Goal: Answer question/provide support: Share knowledge or assist other users

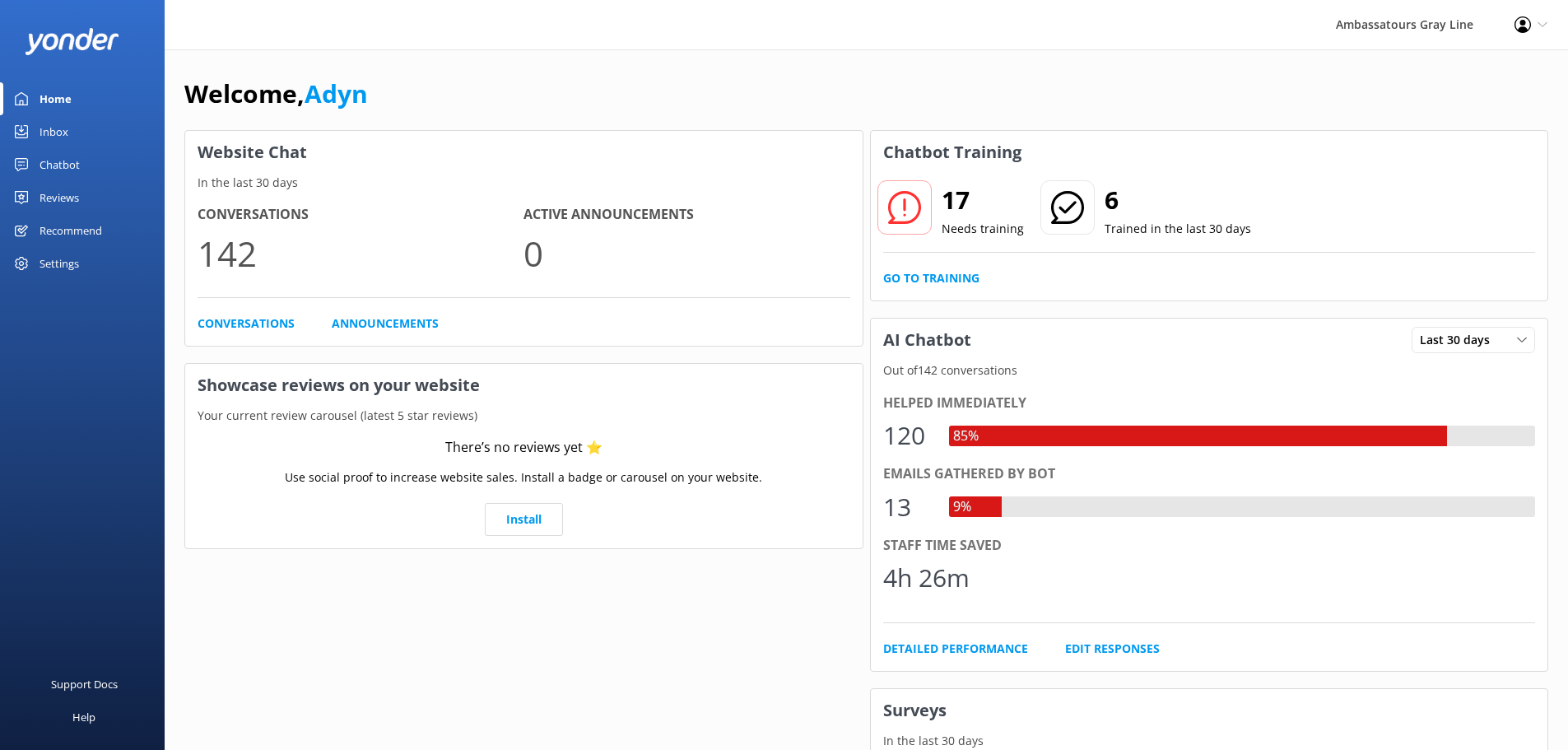
click at [904, 215] on use at bounding box center [904, 208] width 33 height 33
click at [942, 280] on link "Go to Training" at bounding box center [931, 278] width 97 height 18
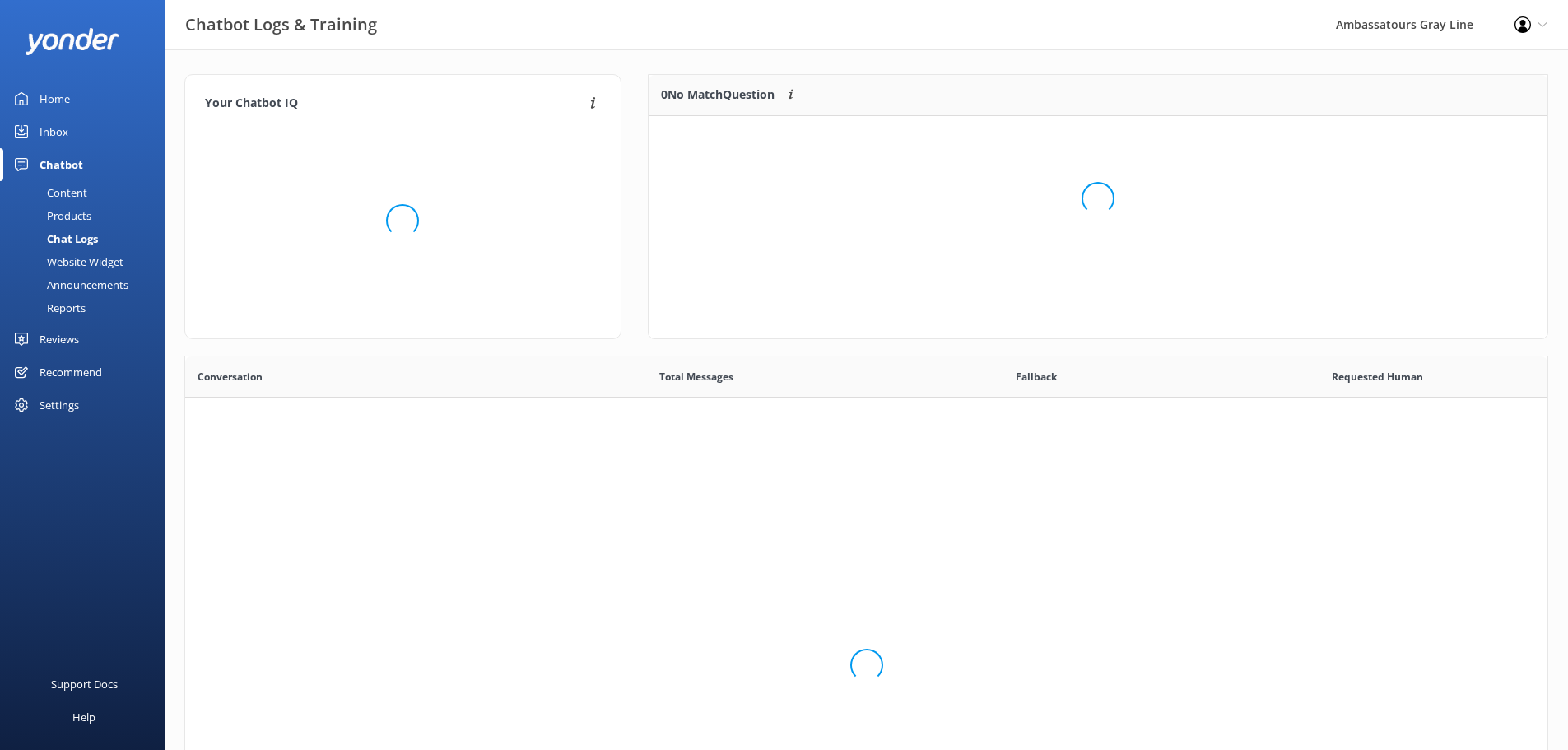
scroll to position [564, 1350]
click at [761, 188] on div "Loading.." at bounding box center [1098, 199] width 866 height 750
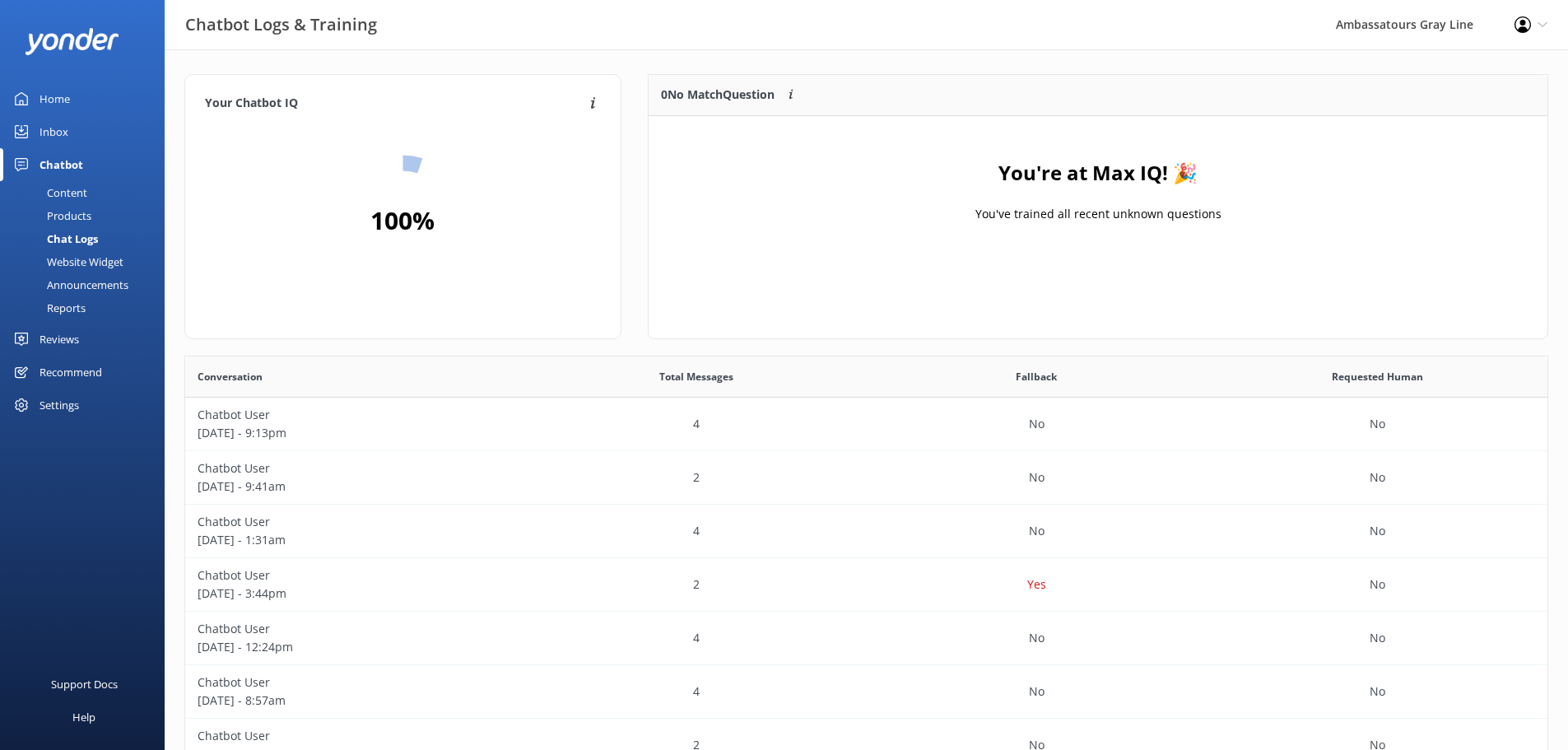
click at [675, 85] on p "0 No Match Question" at bounding box center [718, 95] width 114 height 18
click at [683, 91] on p "0 No Match Question" at bounding box center [718, 95] width 114 height 18
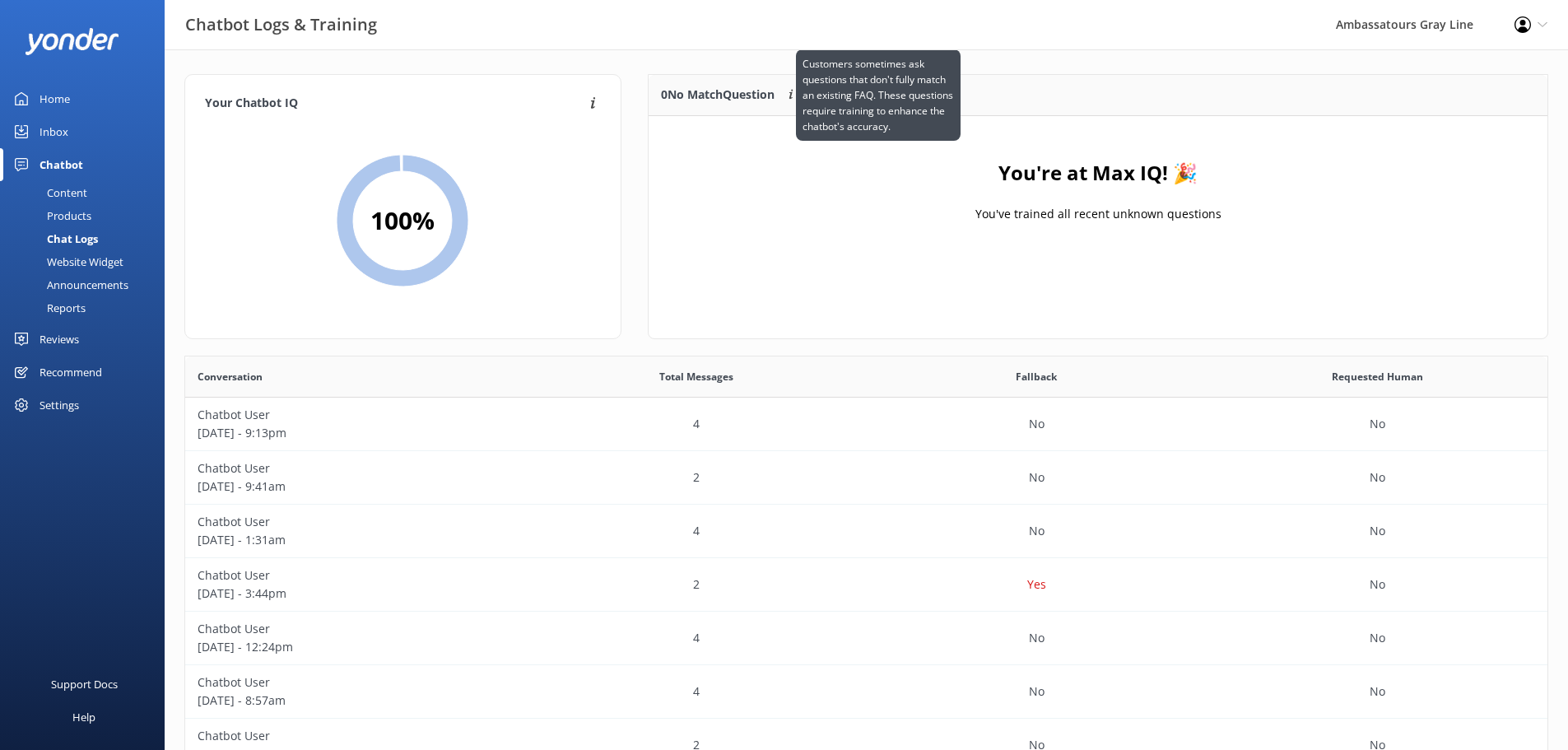
click at [796, 97] on icon at bounding box center [791, 96] width 13 height 13
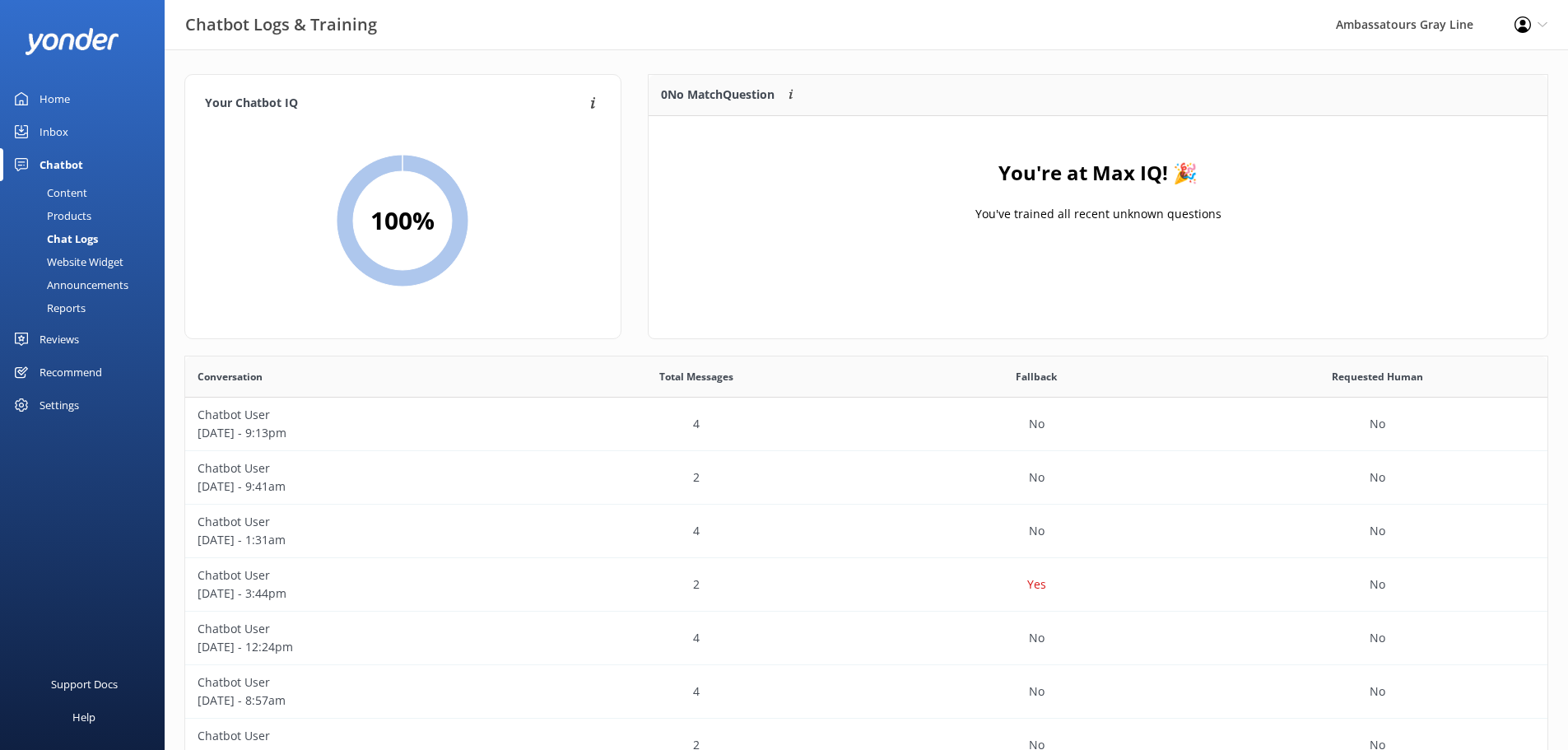
click at [1053, 212] on p "You've trained all recent unknown questions" at bounding box center [1098, 214] width 246 height 18
click at [74, 98] on link "Home" at bounding box center [82, 99] width 165 height 33
